Goal: Find specific page/section: Find specific page/section

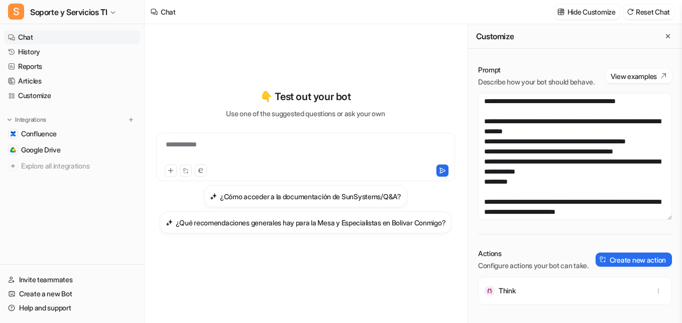
scroll to position [895, 0]
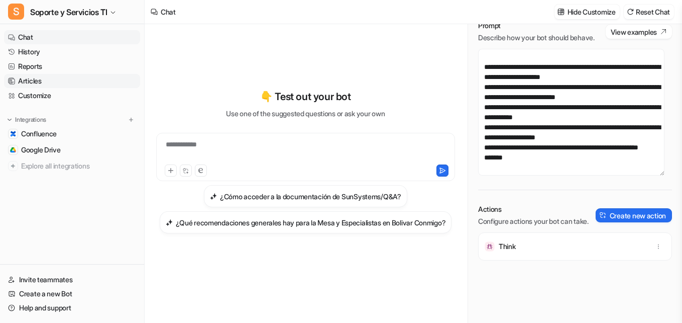
click at [37, 74] on link "Articles" at bounding box center [72, 81] width 136 height 14
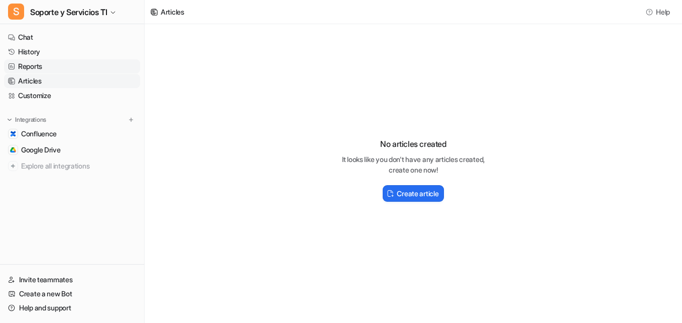
click at [35, 63] on link "Reports" at bounding box center [72, 66] width 136 height 14
click at [38, 84] on link "Articles" at bounding box center [72, 81] width 136 height 14
click at [46, 90] on link "Customize" at bounding box center [72, 95] width 136 height 14
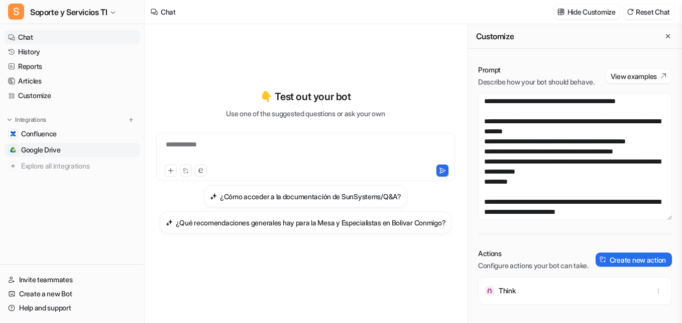
click at [46, 154] on span "Google Drive" at bounding box center [41, 150] width 40 height 10
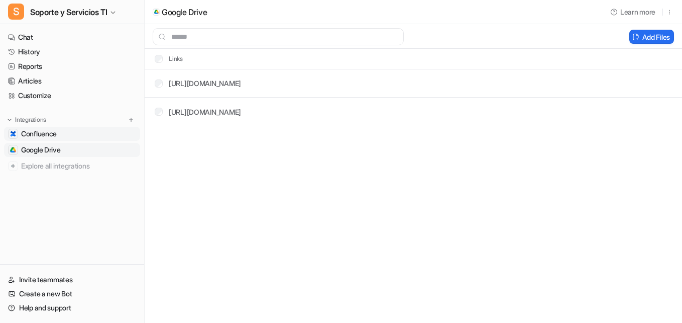
click at [48, 134] on span "Confluence" at bounding box center [39, 134] width 36 height 10
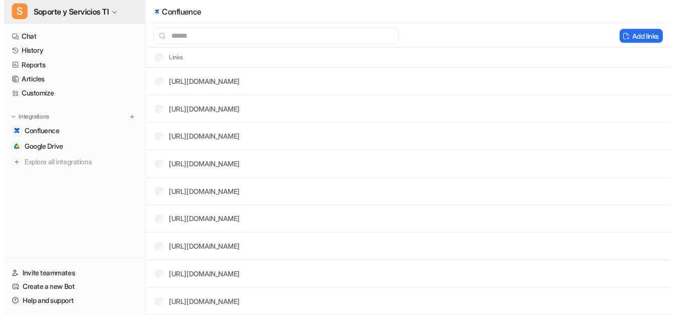
scroll to position [2933, 0]
